Goal: Task Accomplishment & Management: Manage account settings

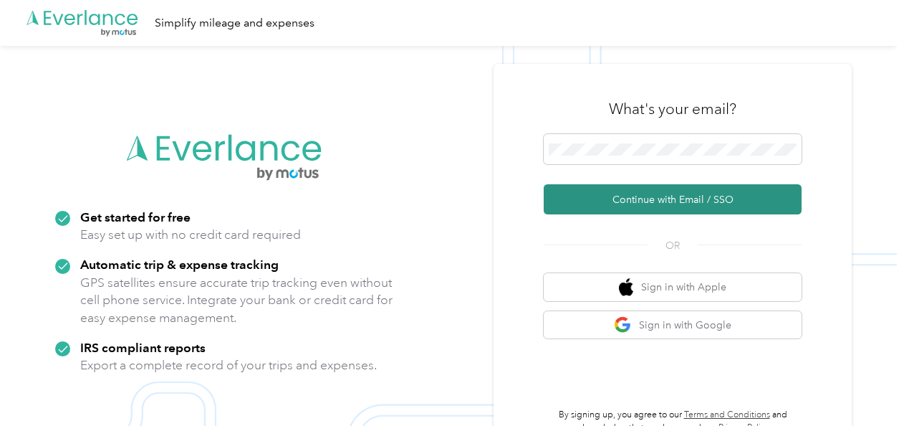
click at [649, 209] on button "Continue with Email / SSO" at bounding box center [673, 199] width 258 height 30
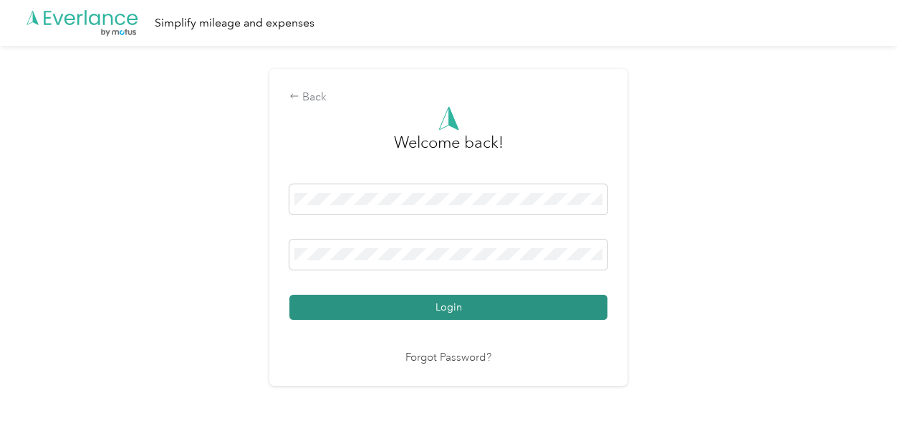
click at [519, 305] on button "Login" at bounding box center [449, 307] width 318 height 25
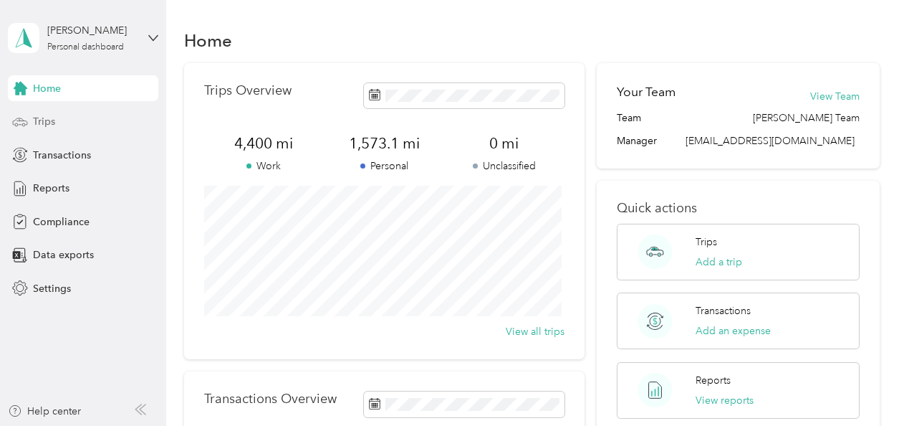
click at [77, 115] on div "Trips" at bounding box center [83, 122] width 150 height 26
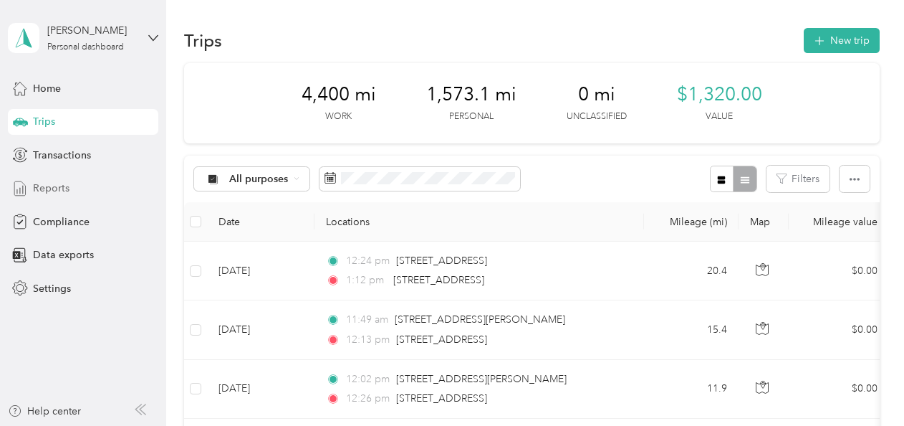
click at [63, 185] on span "Reports" at bounding box center [51, 188] width 37 height 15
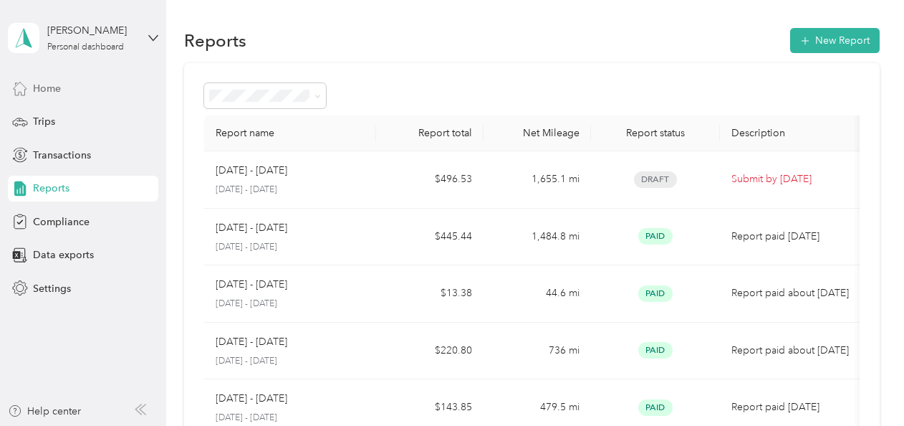
click at [65, 97] on div "Home" at bounding box center [83, 88] width 150 height 26
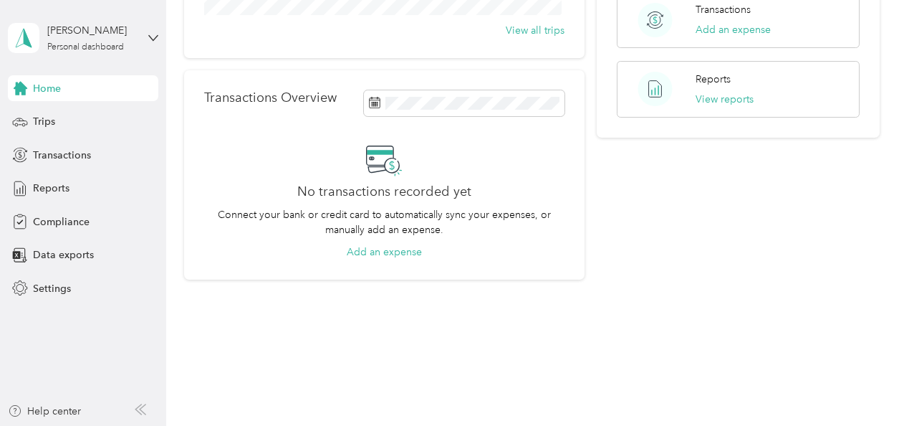
scroll to position [303, 0]
click at [72, 152] on span "Transactions" at bounding box center [62, 155] width 58 height 15
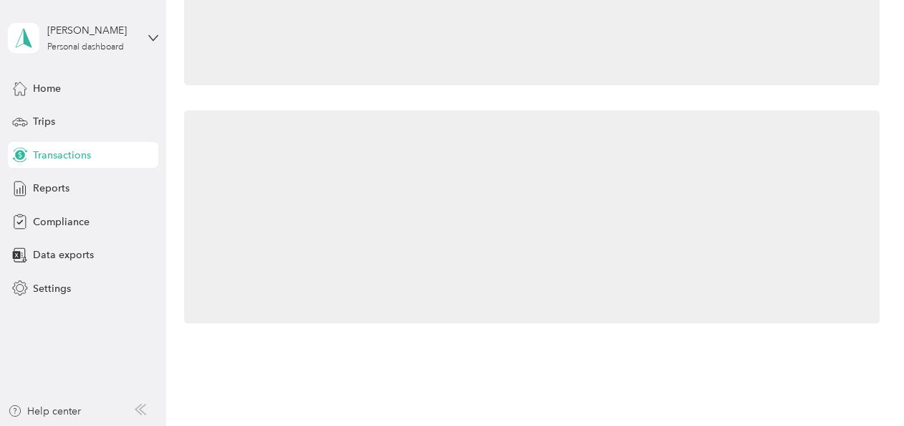
scroll to position [303, 0]
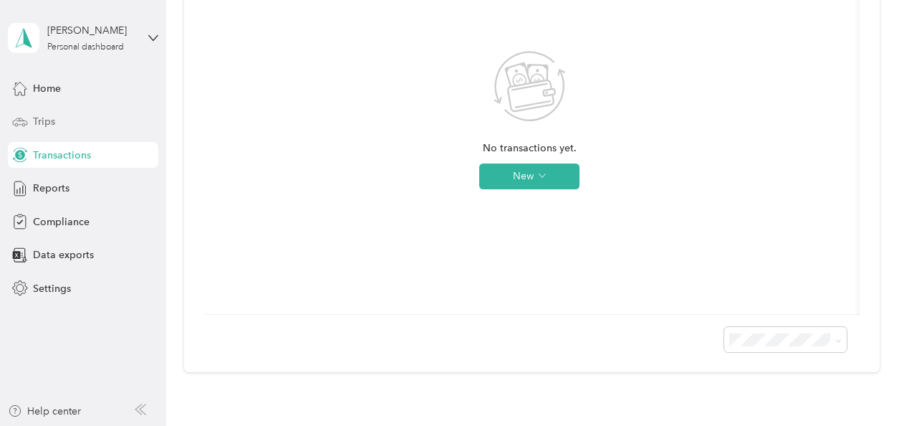
click at [36, 130] on div "Trips" at bounding box center [83, 122] width 150 height 26
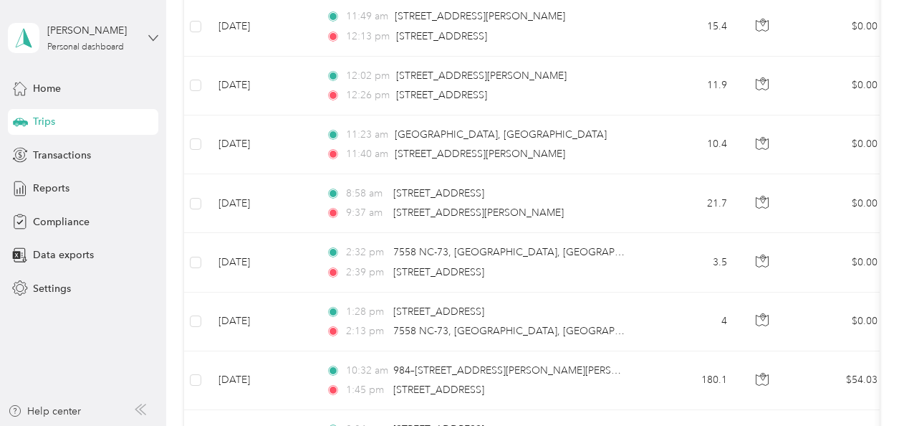
click at [149, 35] on icon at bounding box center [153, 37] width 9 height 5
click at [52, 120] on div "Log out" at bounding box center [48, 117] width 55 height 15
